Goal: Check status: Check status

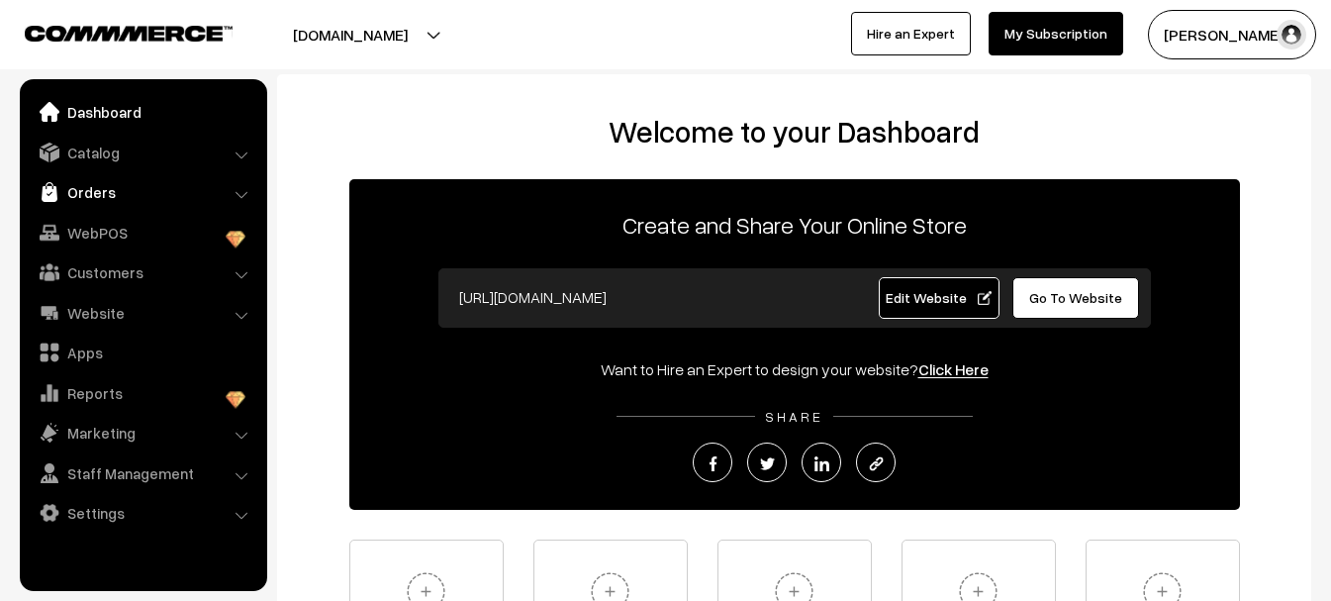
click at [111, 193] on link "Orders" at bounding box center [143, 192] width 236 height 36
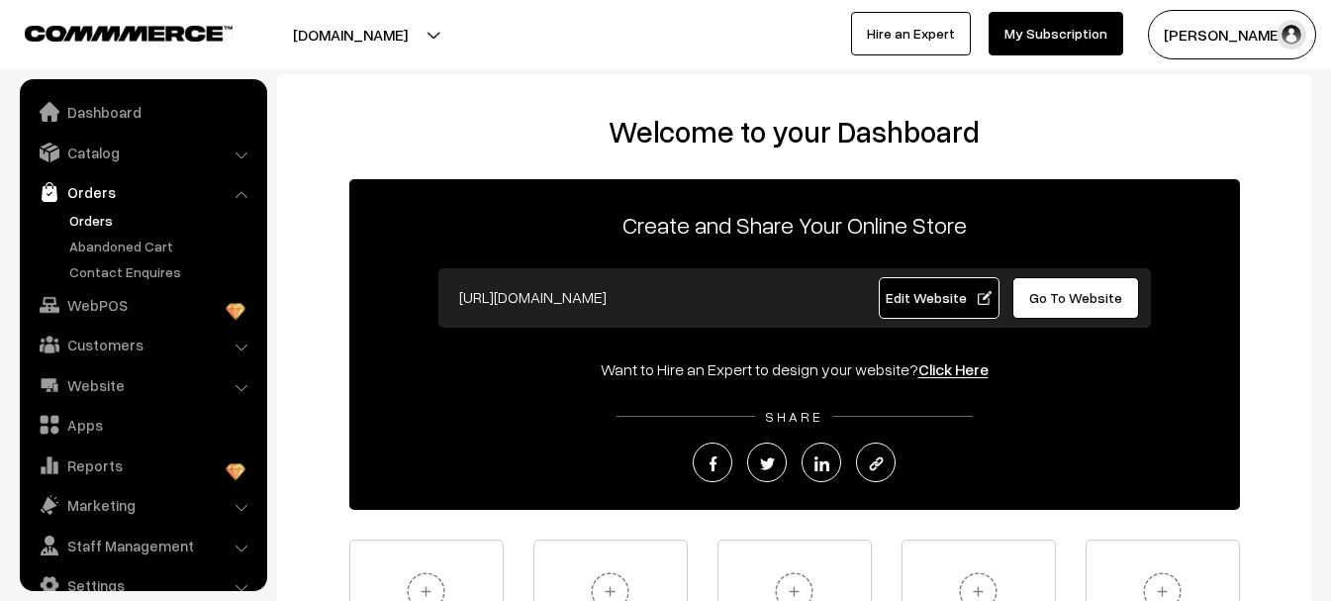
click at [96, 222] on link "Orders" at bounding box center [162, 220] width 196 height 21
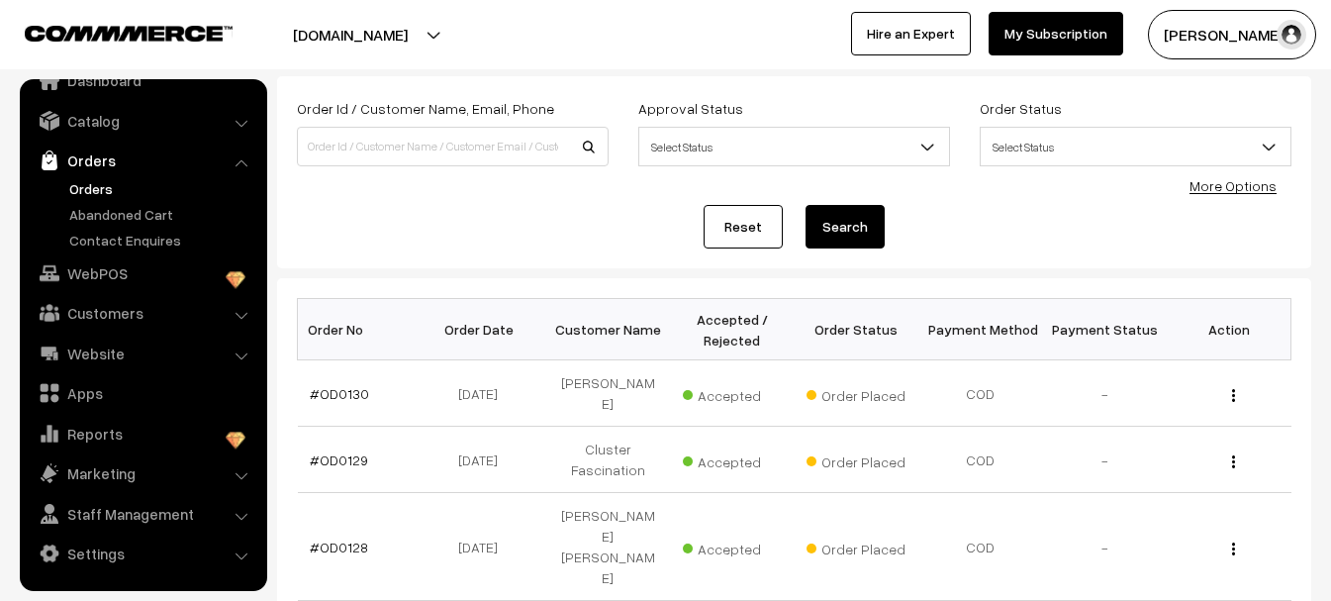
scroll to position [297, 0]
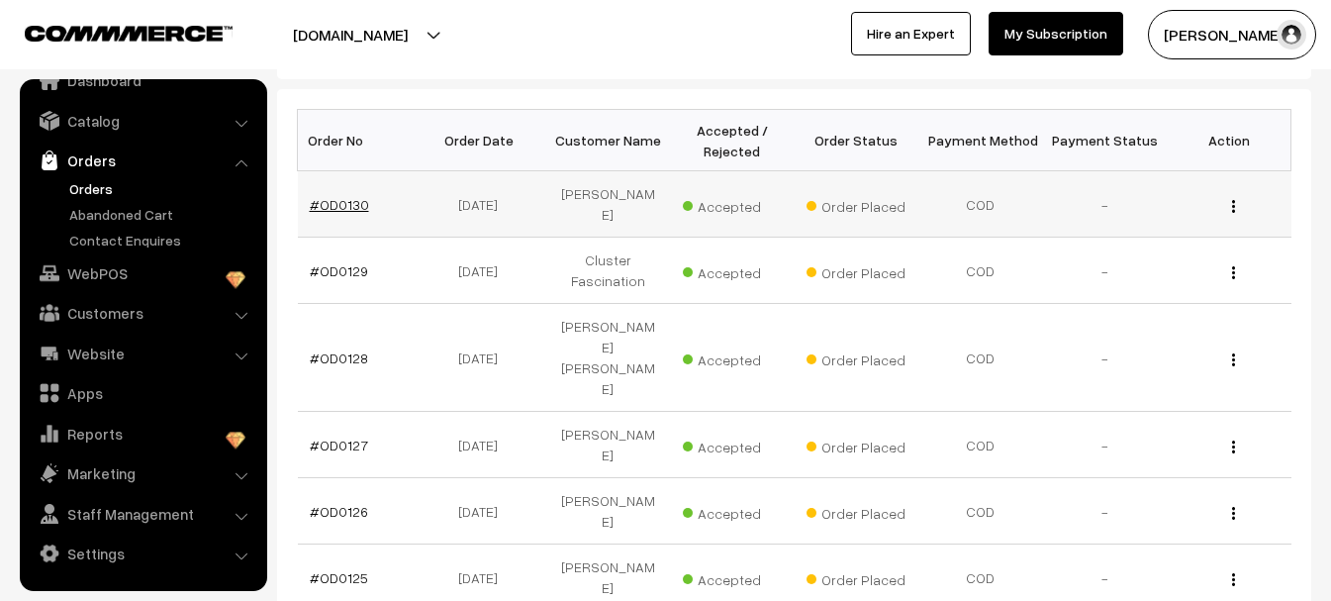
click at [338, 196] on link "#OD0130" at bounding box center [339, 204] width 59 height 17
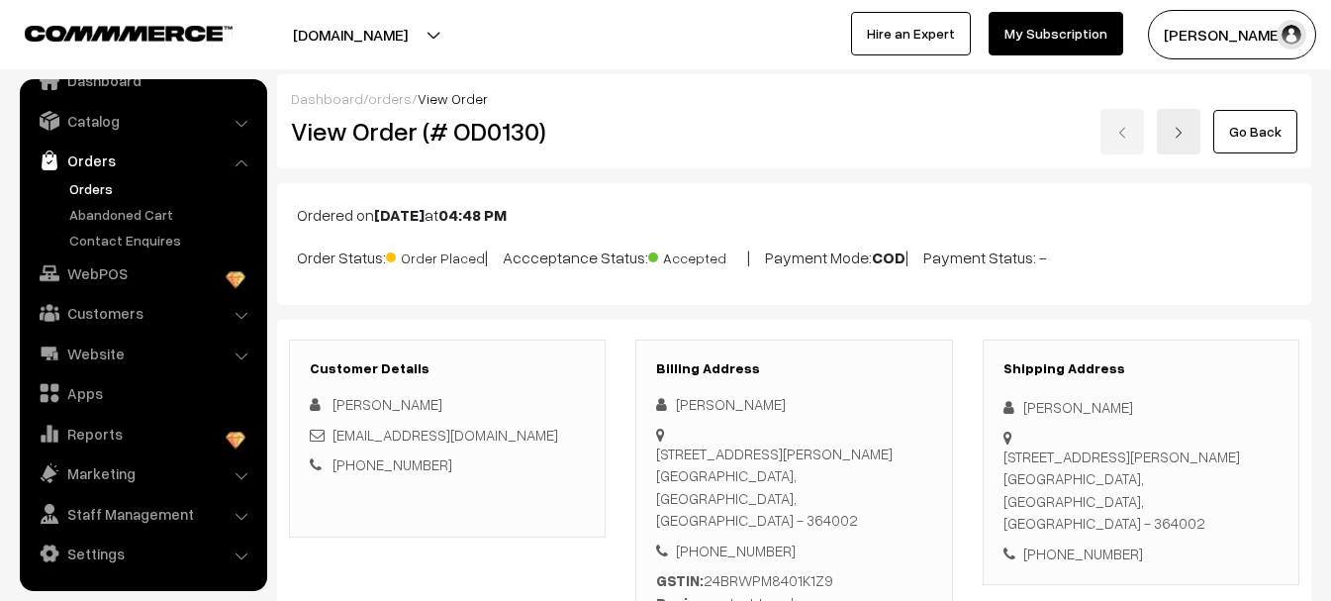
scroll to position [32, 0]
